Goal: Information Seeking & Learning: Learn about a topic

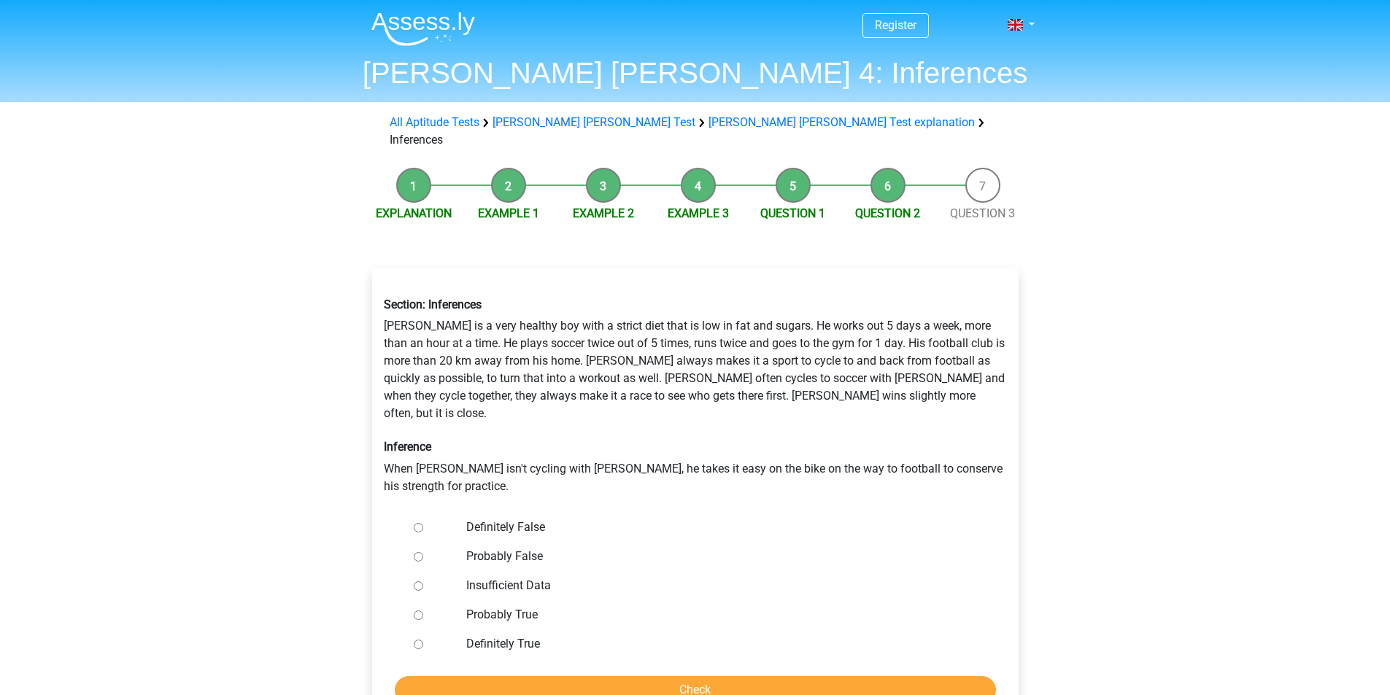
click at [414, 552] on input "Probably False" at bounding box center [418, 556] width 9 height 9
radio input "true"
click at [553, 676] on input "Check" at bounding box center [695, 690] width 601 height 28
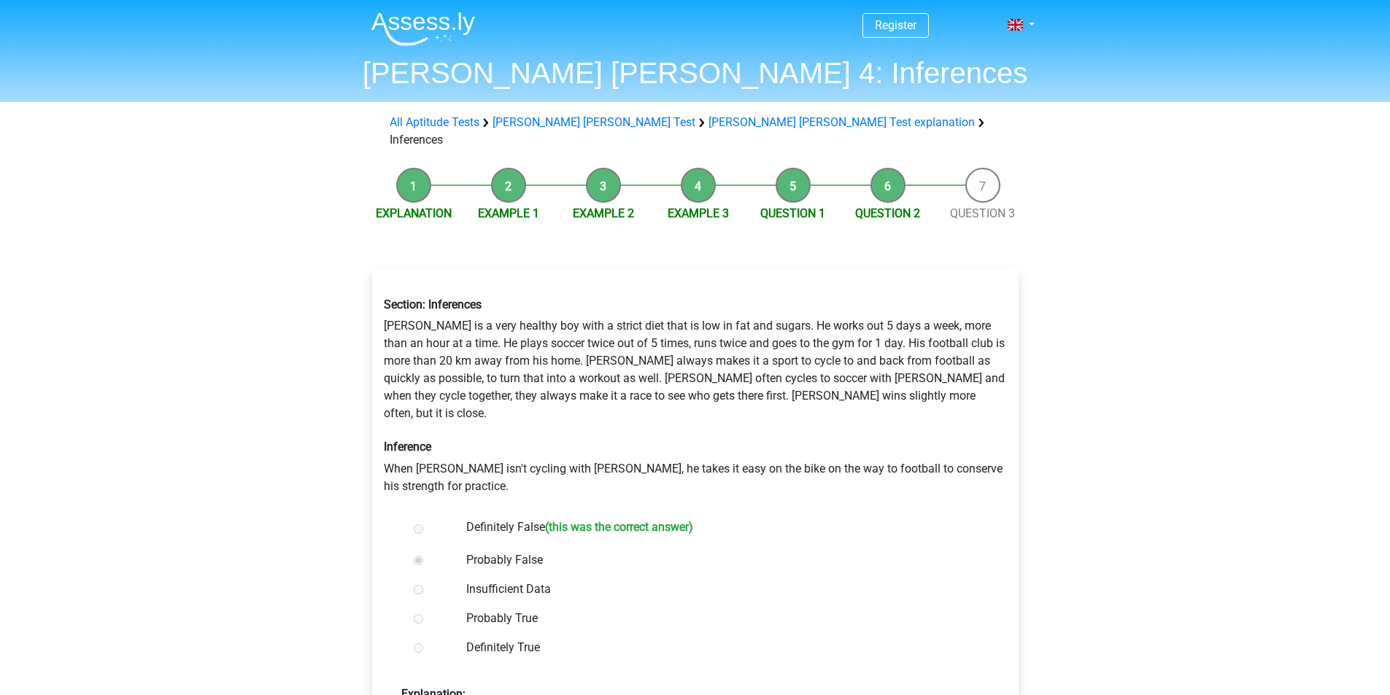
scroll to position [219, 0]
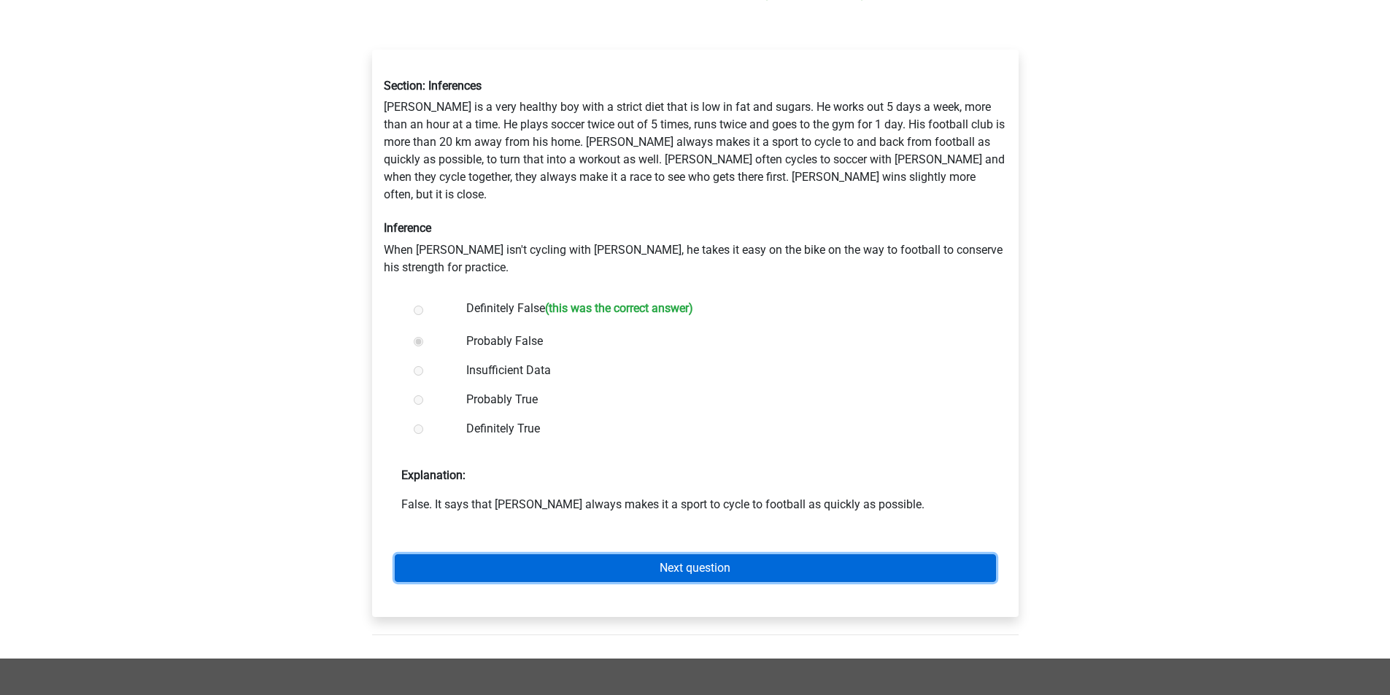
click at [614, 554] on link "Next question" at bounding box center [695, 568] width 601 height 28
